Goal: Task Accomplishment & Management: Use online tool/utility

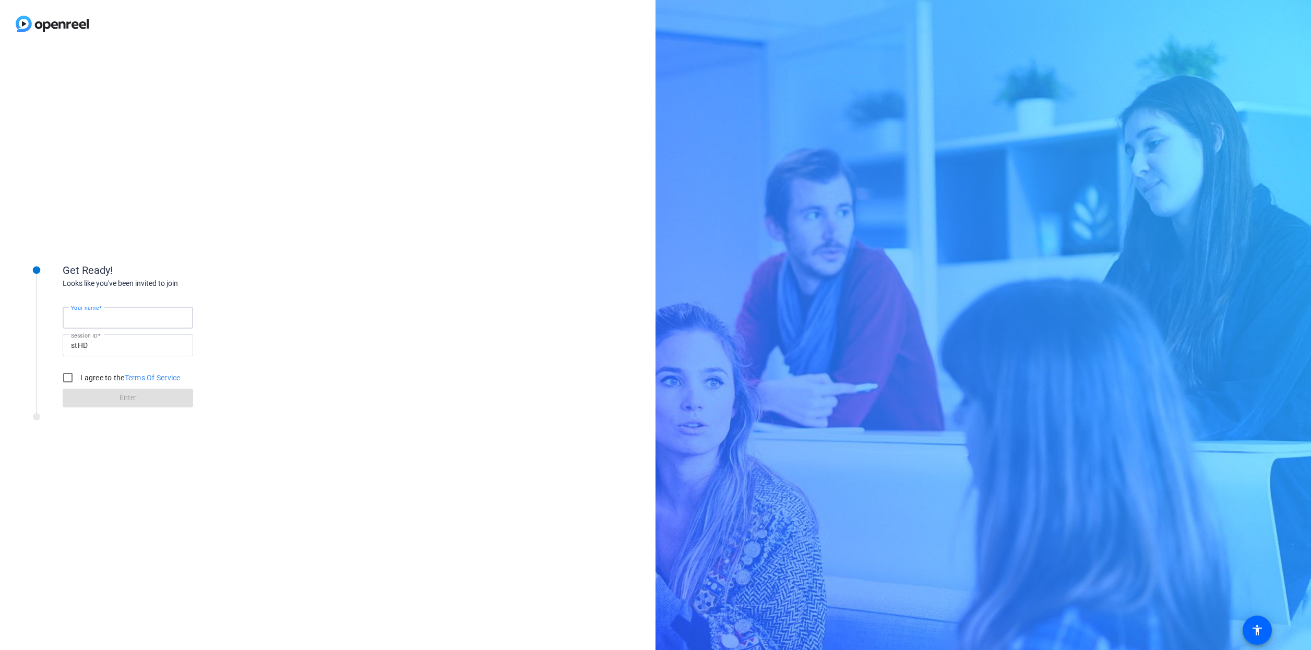
click at [141, 316] on input "Your name" at bounding box center [128, 318] width 114 height 13
type input "[PERSON_NAME]"
click at [69, 380] on input "I agree to the Terms Of Service" at bounding box center [67, 377] width 21 height 21
checkbox input "true"
click at [133, 398] on span "Enter" at bounding box center [127, 397] width 17 height 11
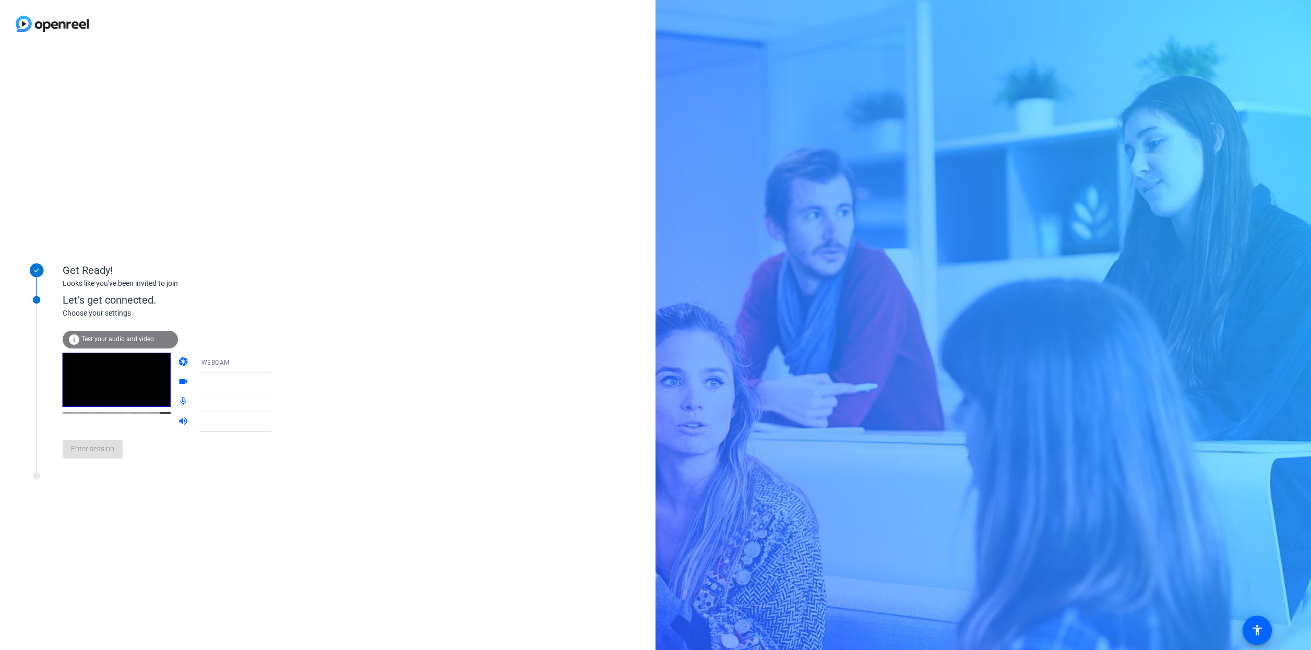
click at [223, 366] on div "WEBCAM" at bounding box center [240, 362] width 78 height 13
click at [219, 383] on mat-option "WEBCAM" at bounding box center [226, 383] width 89 height 21
click at [218, 385] on div at bounding box center [240, 382] width 78 height 13
click at [276, 382] on icon at bounding box center [282, 382] width 13 height 13
click at [178, 381] on mat-icon "videocam" at bounding box center [184, 382] width 13 height 13
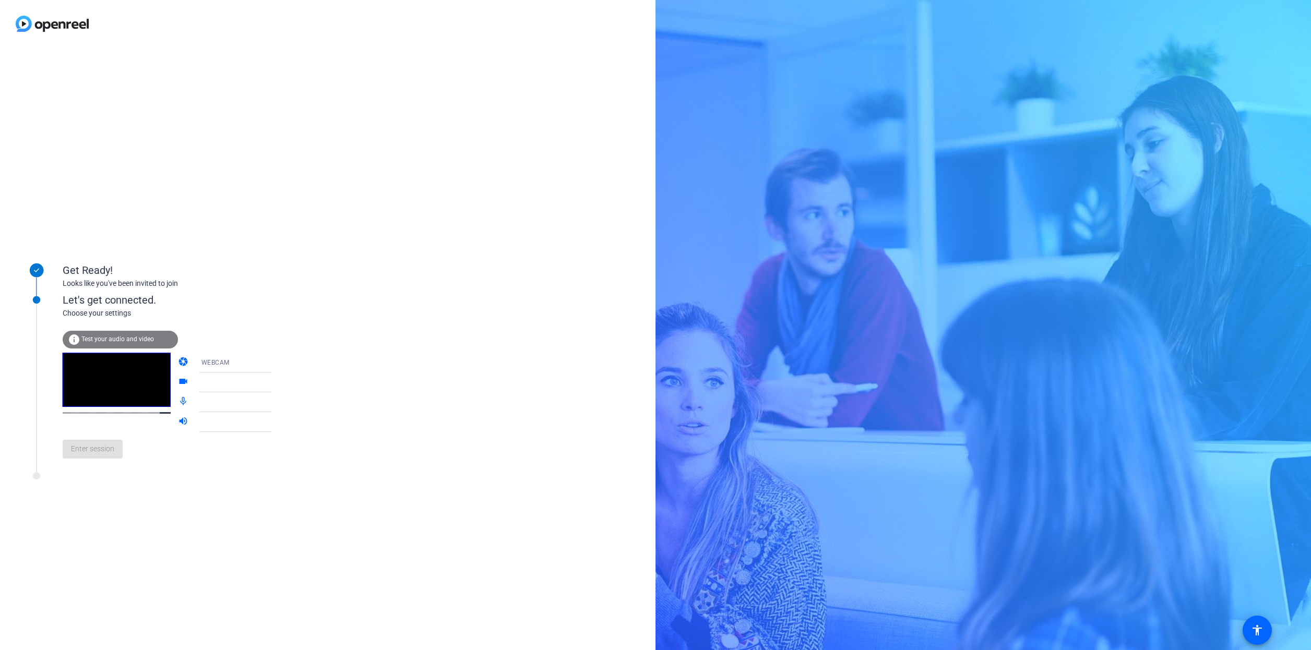
click at [221, 378] on div at bounding box center [240, 382] width 78 height 13
click at [276, 382] on icon at bounding box center [282, 382] width 13 height 13
click at [135, 340] on span "Test your audio and video" at bounding box center [117, 339] width 73 height 7
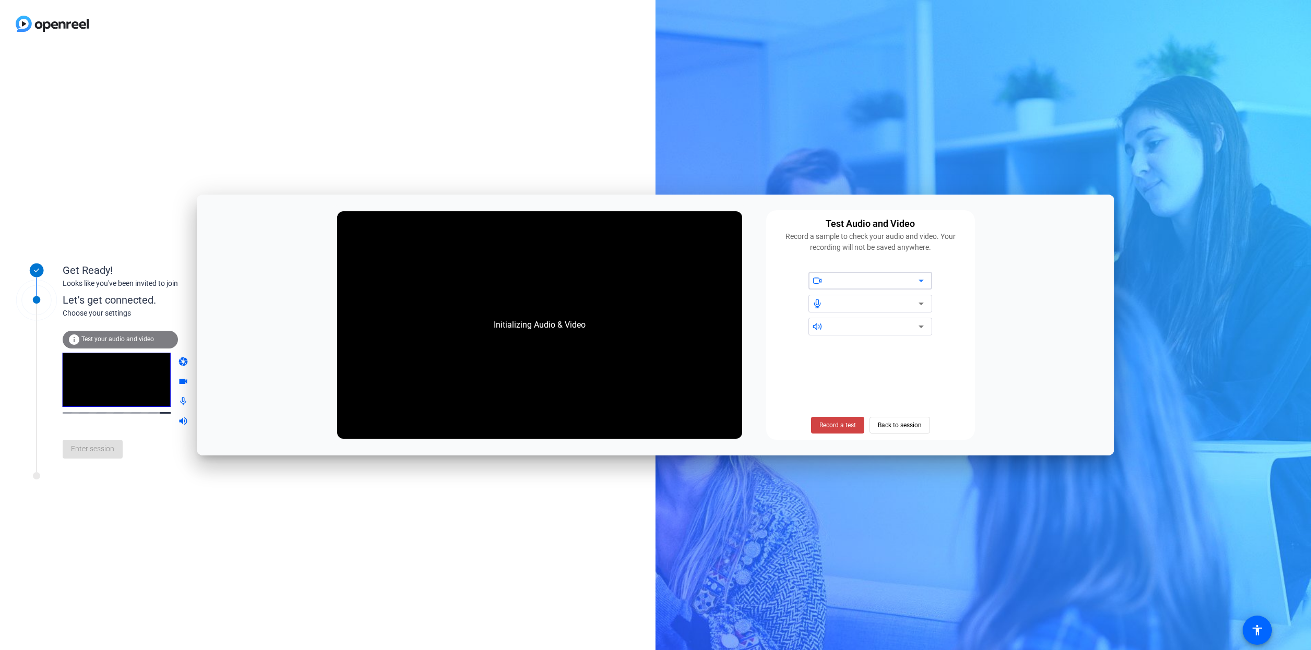
click at [906, 286] on div at bounding box center [874, 280] width 89 height 13
click at [900, 276] on div at bounding box center [874, 280] width 89 height 13
click at [832, 424] on span "Record a test" at bounding box center [837, 425] width 37 height 9
click at [862, 277] on div at bounding box center [874, 280] width 89 height 13
click at [882, 303] on div at bounding box center [874, 303] width 89 height 13
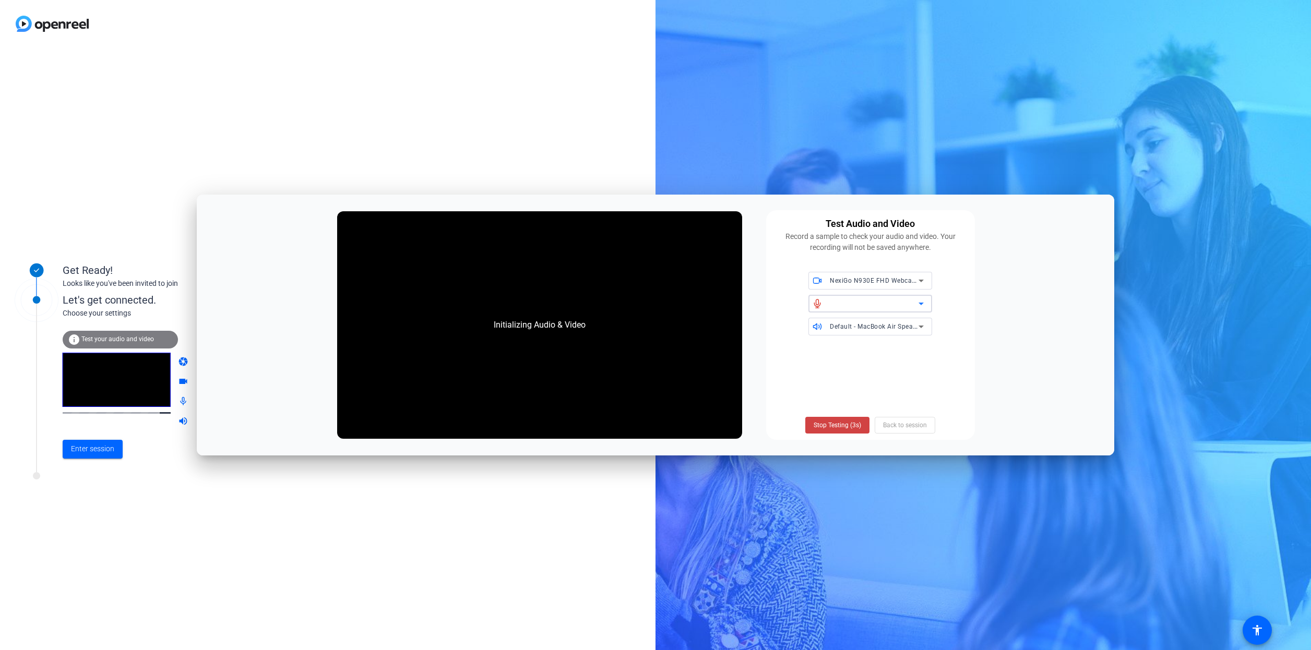
click at [920, 303] on icon at bounding box center [920, 304] width 5 height 3
click at [924, 326] on icon at bounding box center [921, 326] width 13 height 13
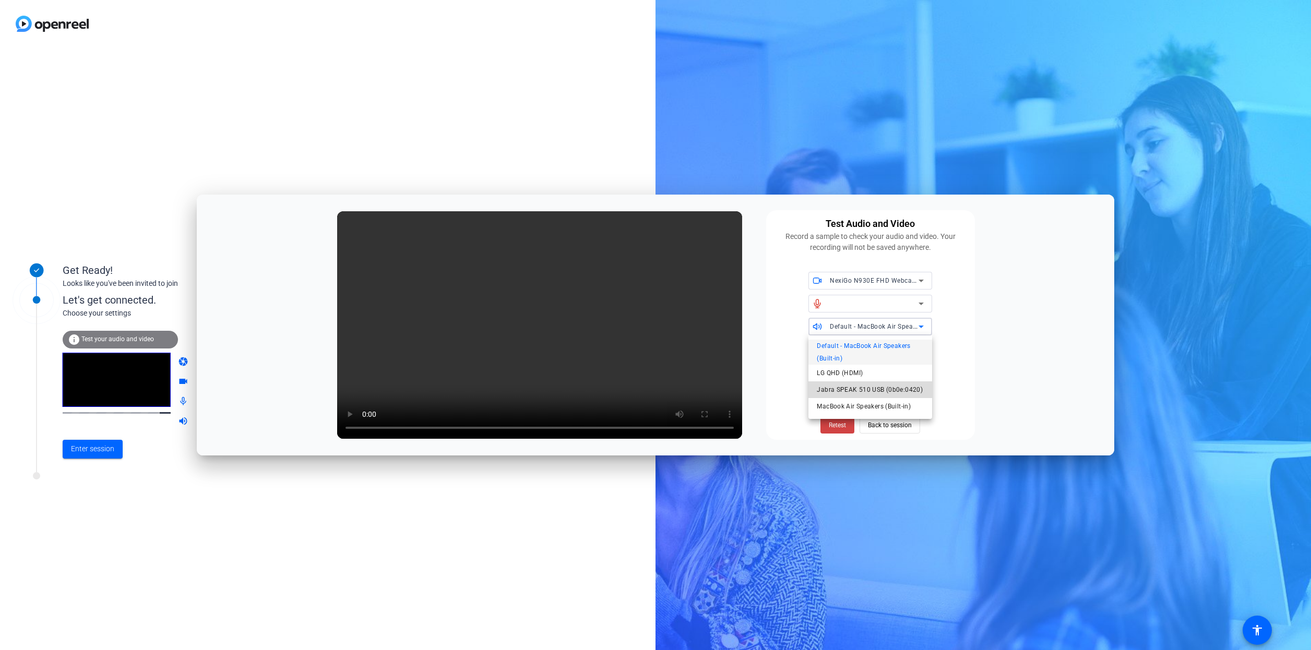
click at [883, 390] on span "Jabra SPEAK 510 USB (0b0e:0420)" at bounding box center [870, 390] width 106 height 13
click at [889, 421] on span "Back to session" at bounding box center [890, 425] width 44 height 20
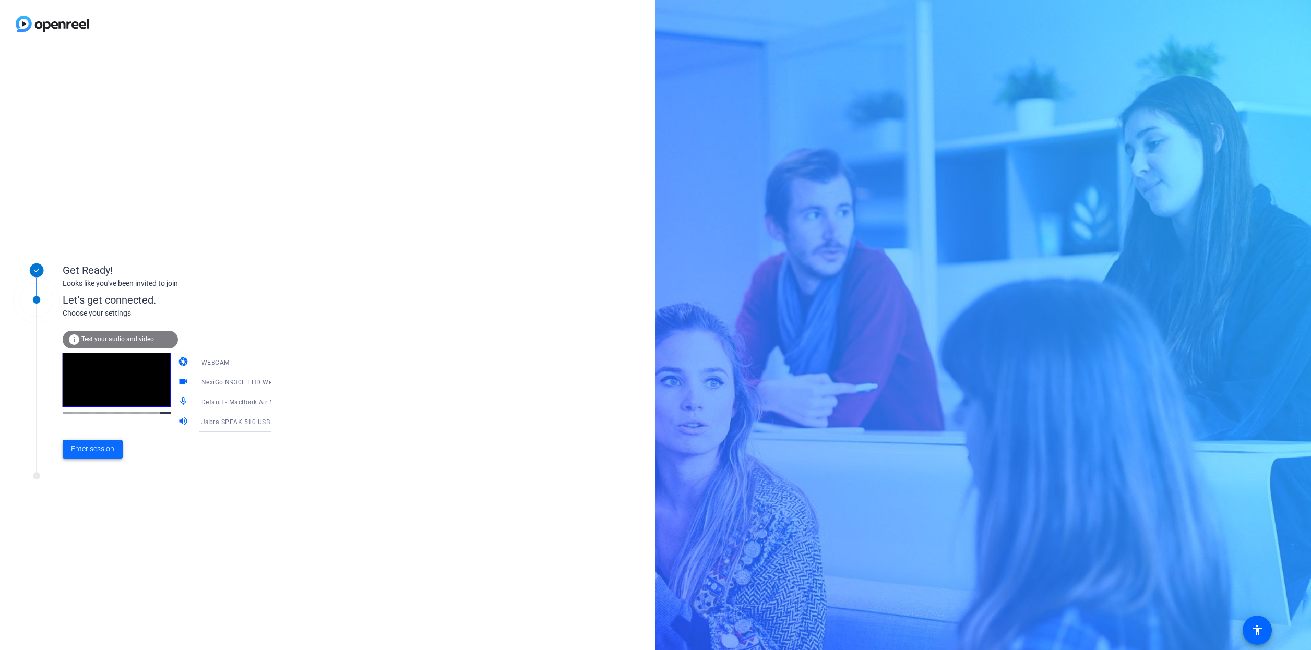
click at [110, 446] on span "Enter session" at bounding box center [92, 449] width 43 height 11
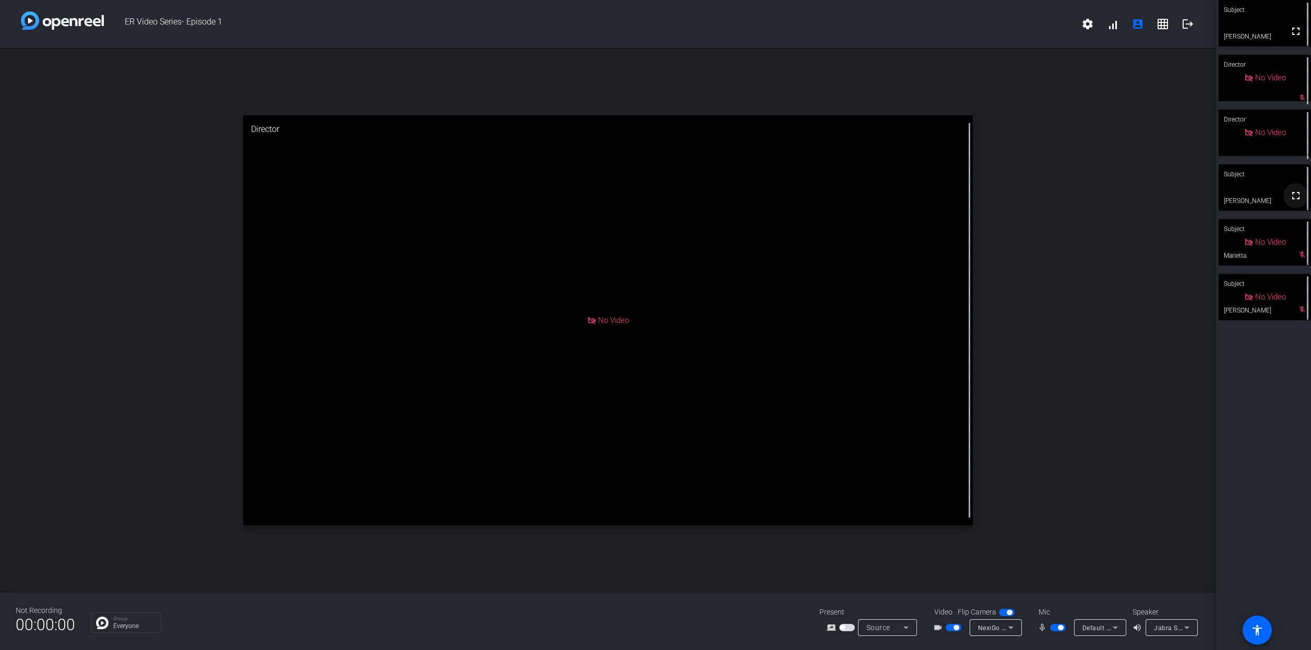
click at [1290, 197] on mat-icon "fullscreen" at bounding box center [1295, 195] width 13 height 13
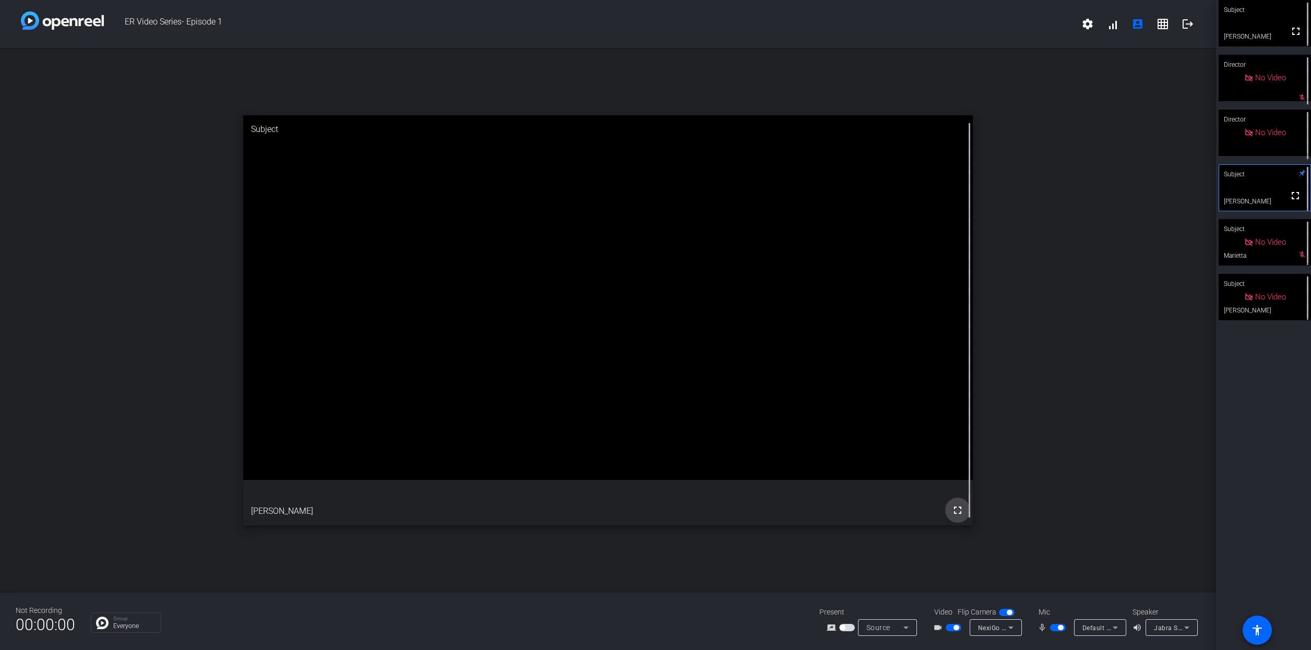
click at [958, 511] on mat-icon "fullscreen" at bounding box center [957, 510] width 13 height 13
click at [956, 512] on mat-icon "fullscreen" at bounding box center [957, 510] width 13 height 13
click at [1289, 31] on mat-icon "fullscreen" at bounding box center [1295, 31] width 13 height 13
